Goal: Information Seeking & Learning: Find specific fact

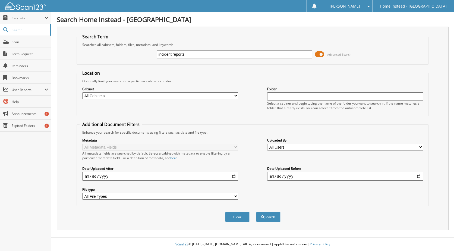
type input "incident reports"
click at [256, 212] on button "Search" at bounding box center [268, 217] width 24 height 10
